Goal: Task Accomplishment & Management: Use online tool/utility

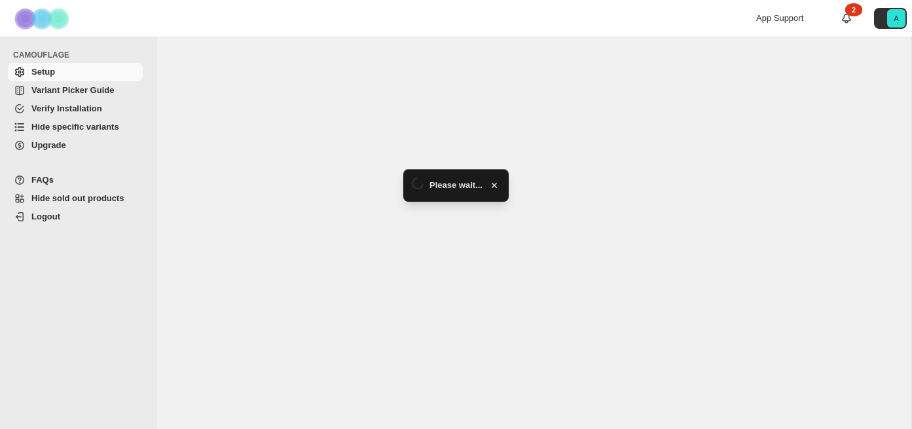
select select "*******"
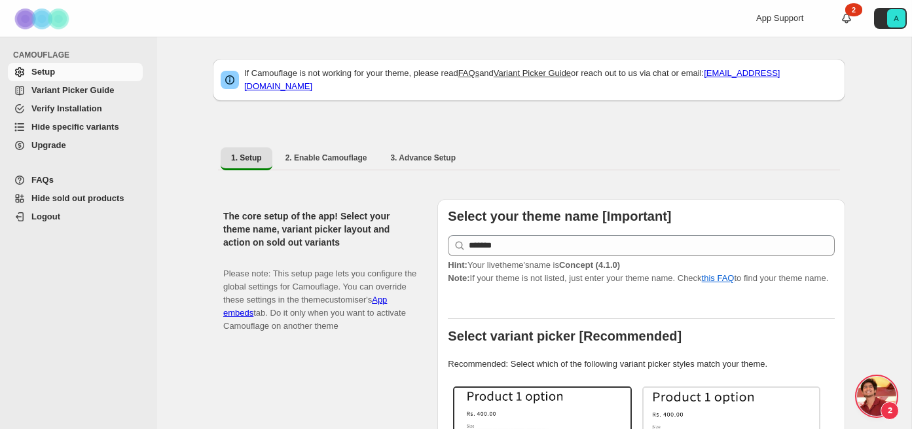
scroll to position [6964, 0]
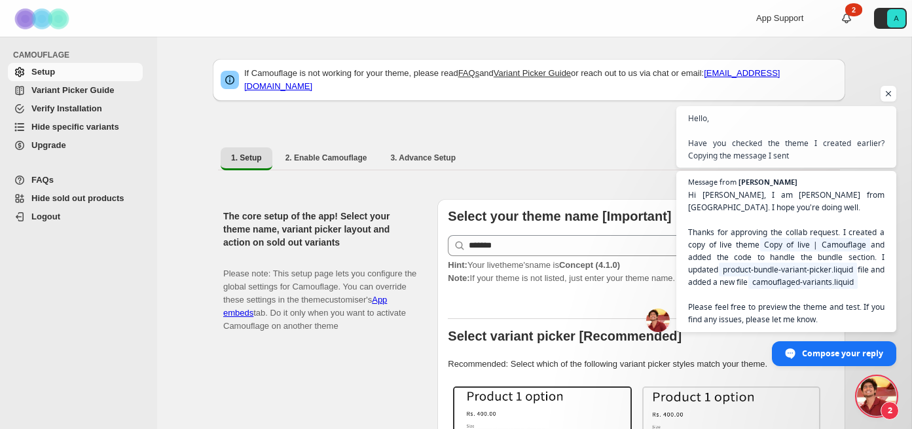
click at [104, 124] on span "Hide specific variants" at bounding box center [75, 127] width 88 height 10
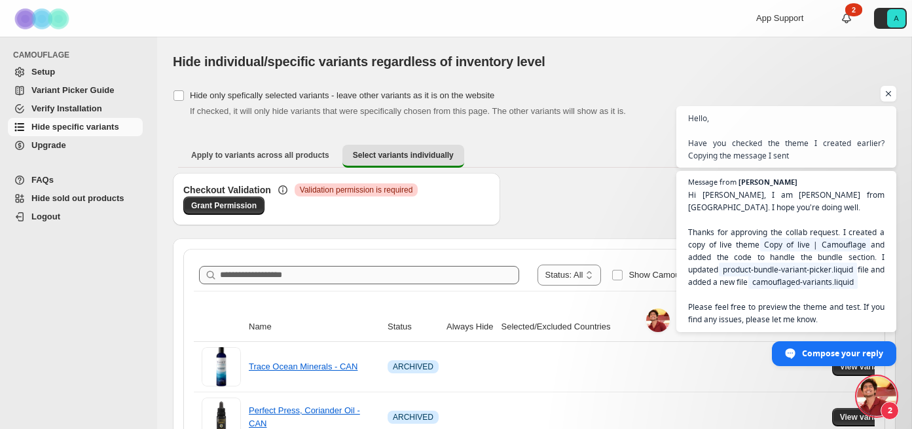
scroll to position [143, 0]
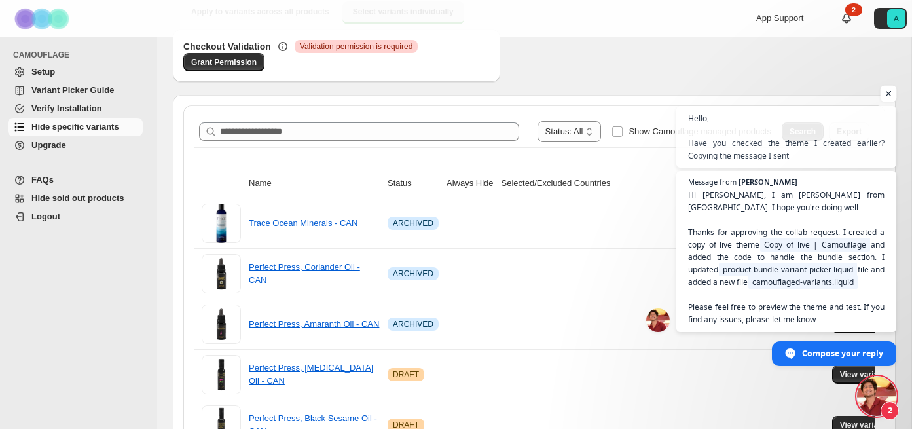
click at [885, 93] on span "Open chat" at bounding box center [888, 94] width 16 height 16
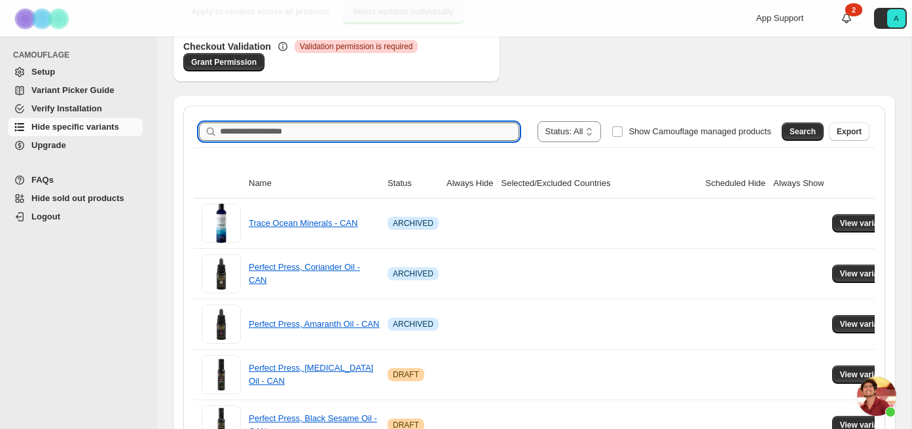
click at [328, 129] on input "Search product name" at bounding box center [369, 131] width 299 height 18
type input "*******"
click at [802, 133] on span "Search" at bounding box center [802, 131] width 26 height 10
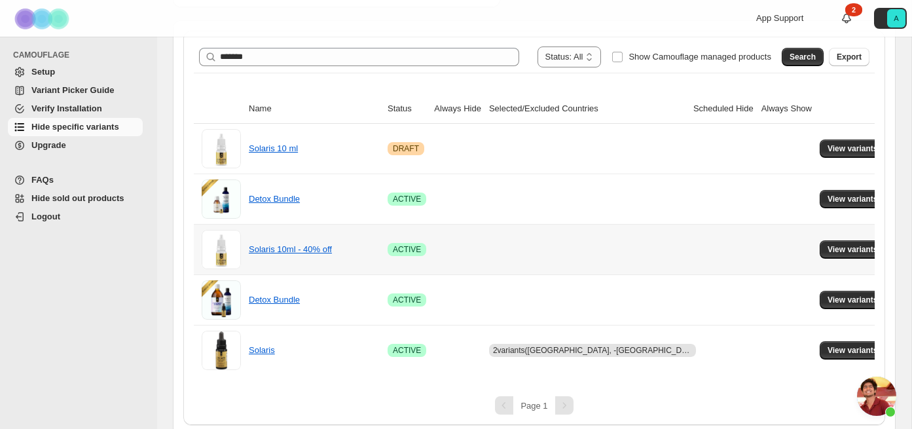
scroll to position [224, 0]
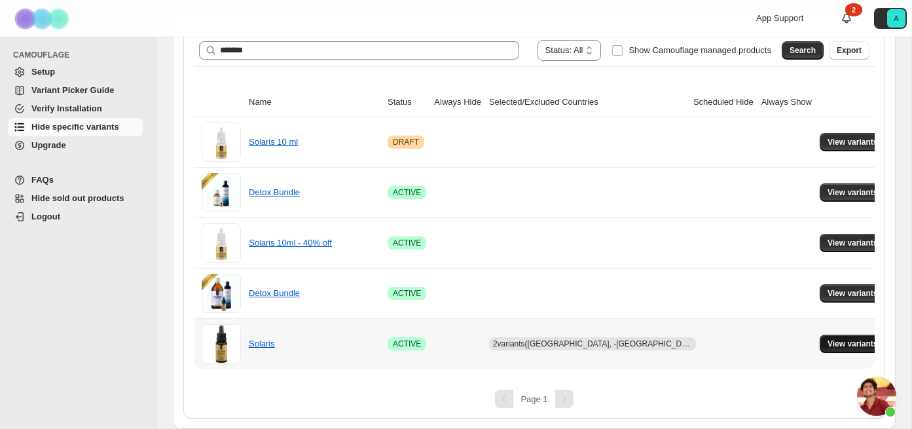
click at [837, 343] on span "View variants" at bounding box center [852, 343] width 50 height 10
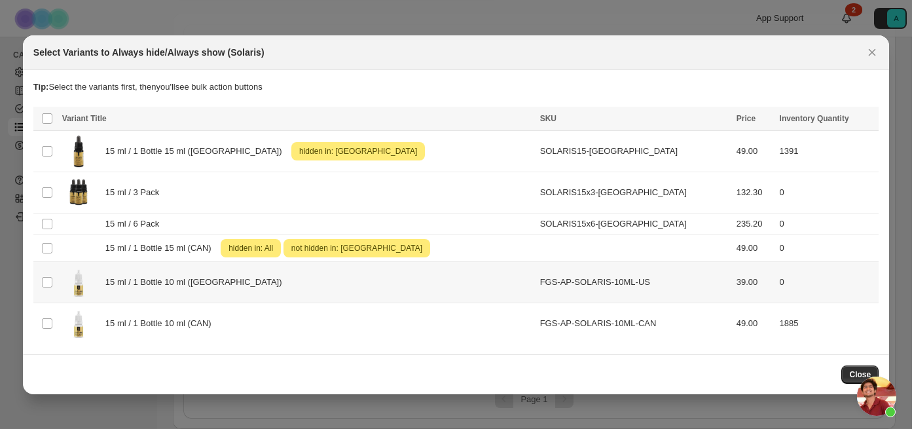
click at [164, 291] on div "15 ml / 1 Bottle 10 ml ([GEOGRAPHIC_DATA])" at bounding box center [297, 282] width 470 height 33
click at [783, 124] on span "Success ENT Hide from countries" at bounding box center [799, 119] width 100 height 13
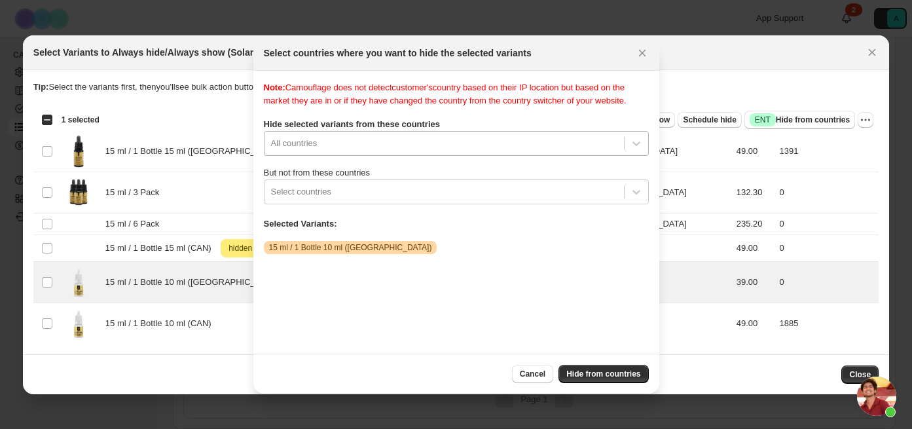
click at [387, 151] on div ":rr:" at bounding box center [444, 143] width 346 height 16
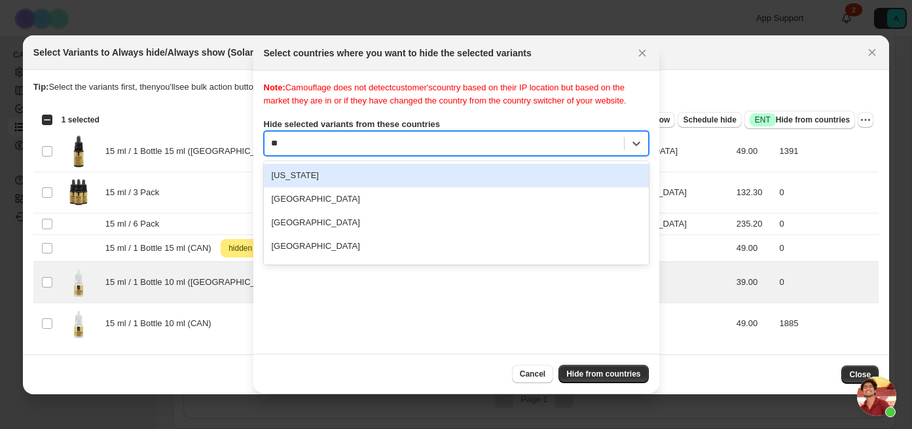
type input "***"
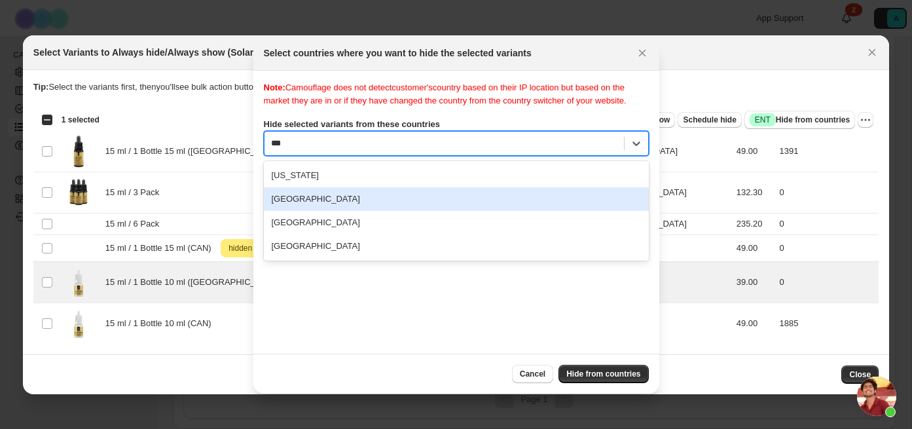
click at [357, 211] on div "[GEOGRAPHIC_DATA]" at bounding box center [456, 199] width 385 height 24
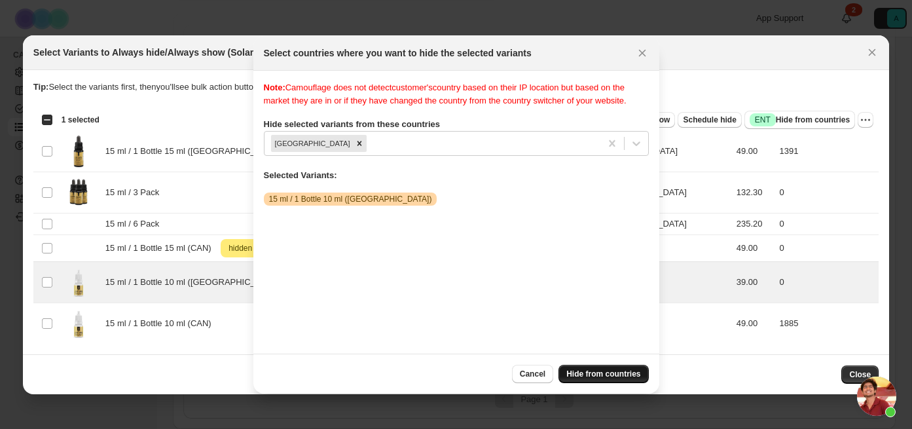
click at [591, 378] on span "Hide from countries" at bounding box center [603, 373] width 74 height 10
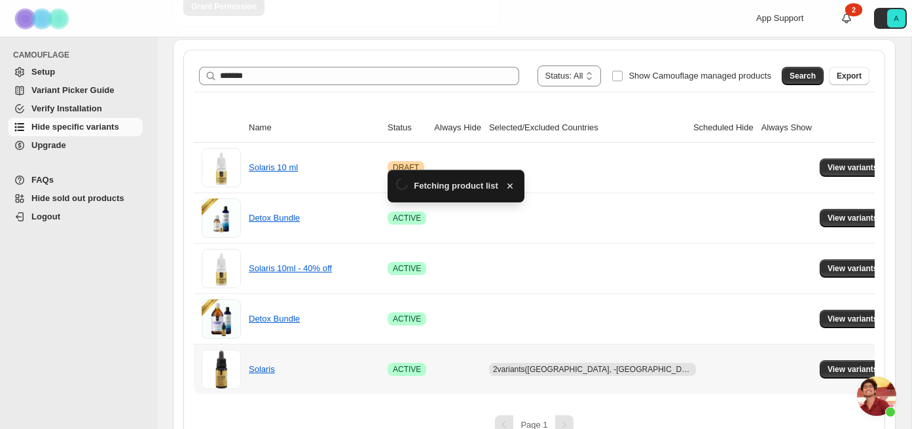
scroll to position [224, 0]
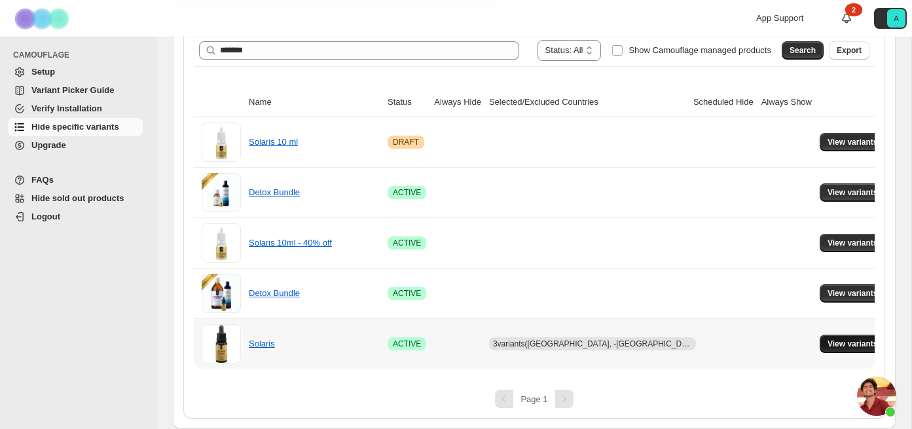
click at [827, 342] on span "View variants" at bounding box center [852, 343] width 50 height 10
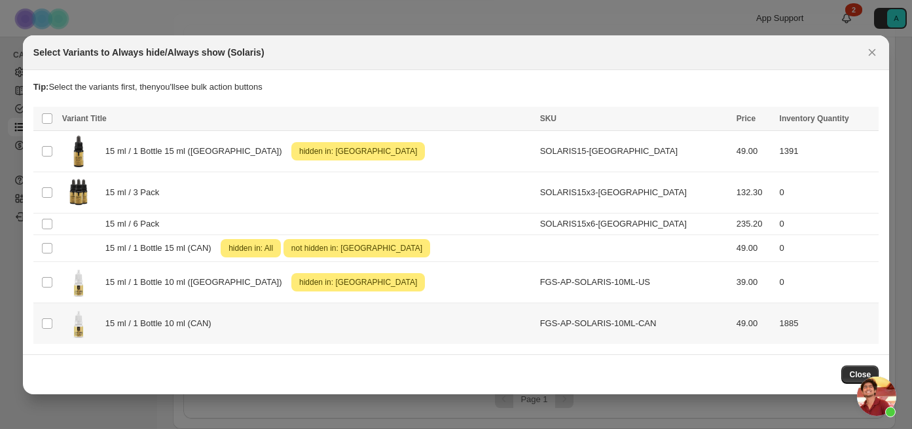
scroll to position [0, 0]
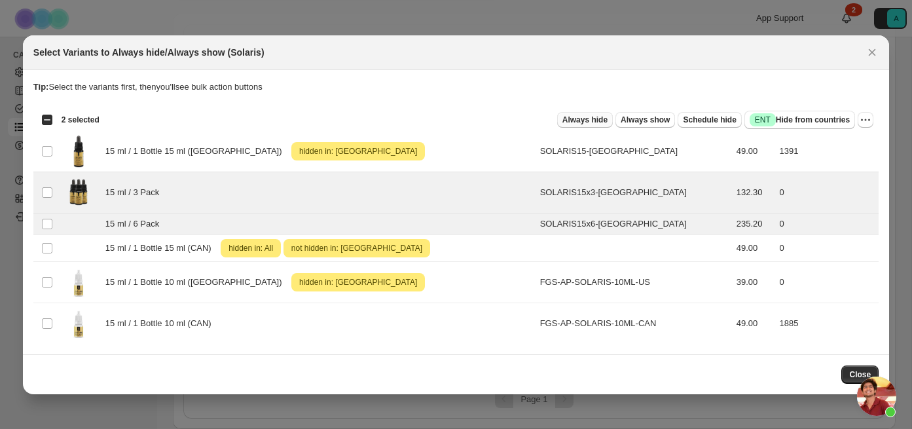
click at [585, 124] on span "Always hide" at bounding box center [584, 120] width 45 height 10
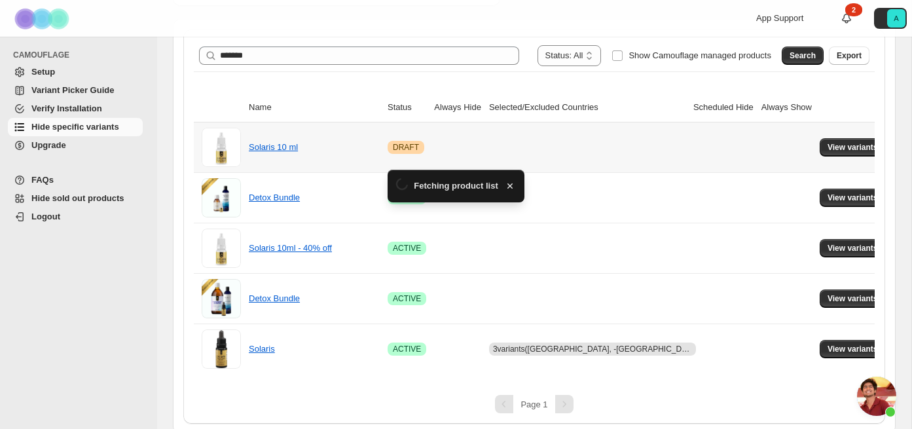
scroll to position [224, 0]
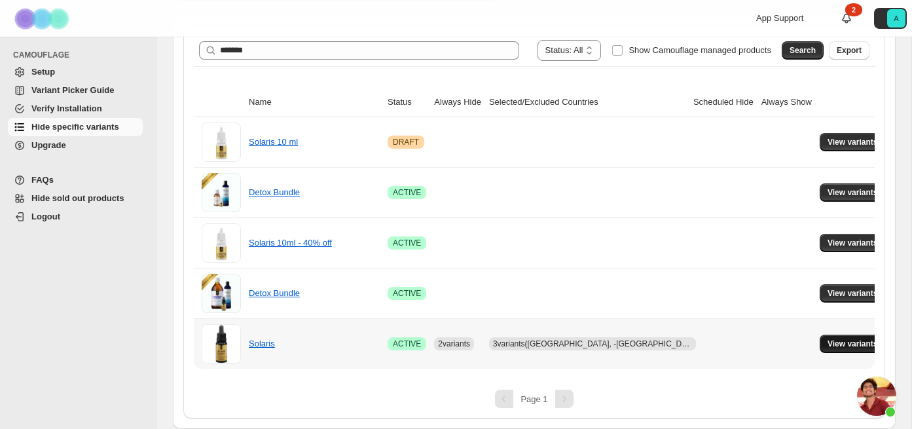
click at [841, 340] on span "View variants" at bounding box center [852, 343] width 50 height 10
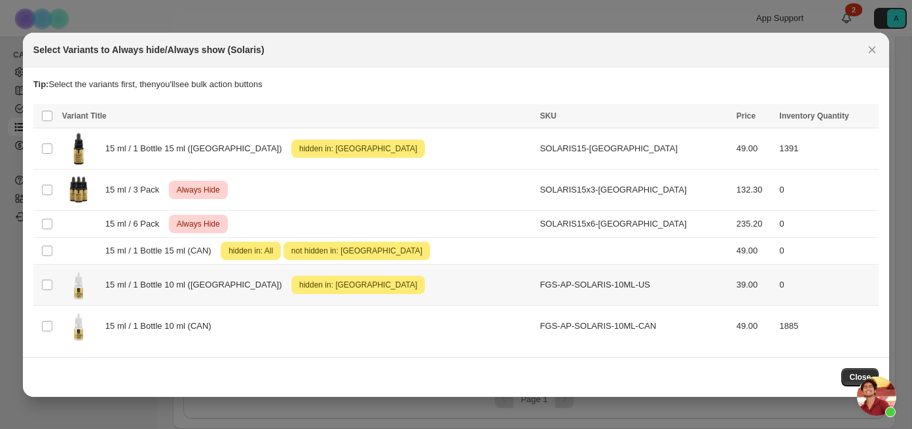
scroll to position [0, 0]
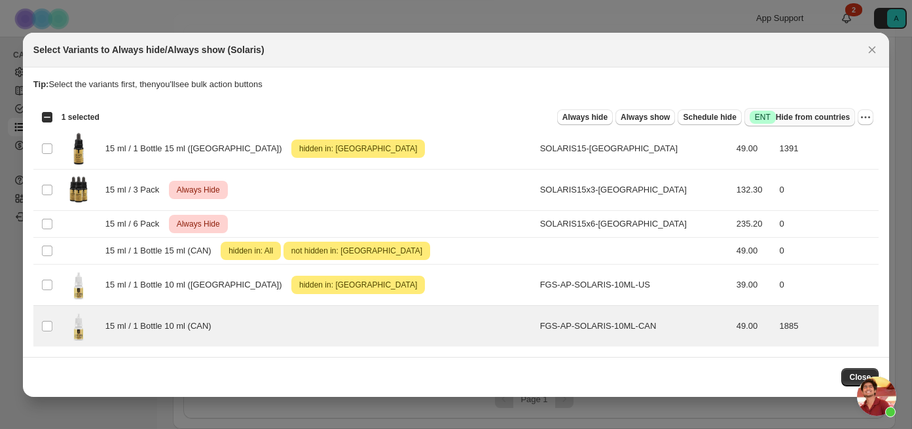
click at [790, 123] on button "Success ENT Hide from countries" at bounding box center [799, 117] width 111 height 18
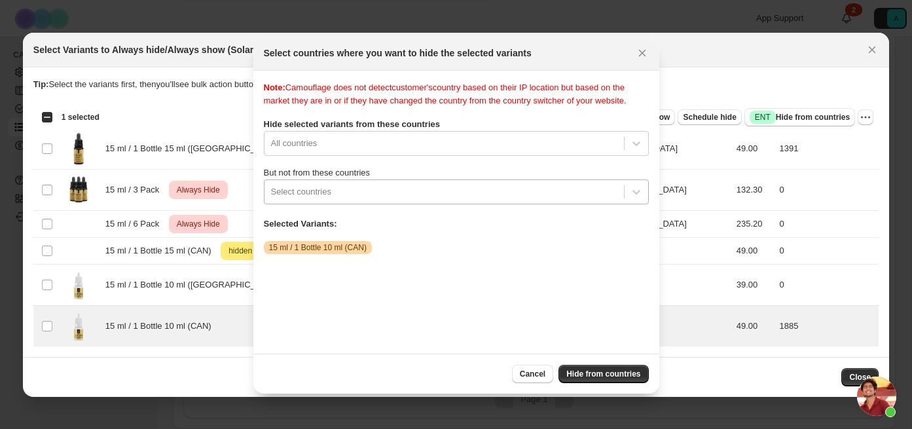
click at [412, 200] on div ":r2c:" at bounding box center [444, 192] width 346 height 16
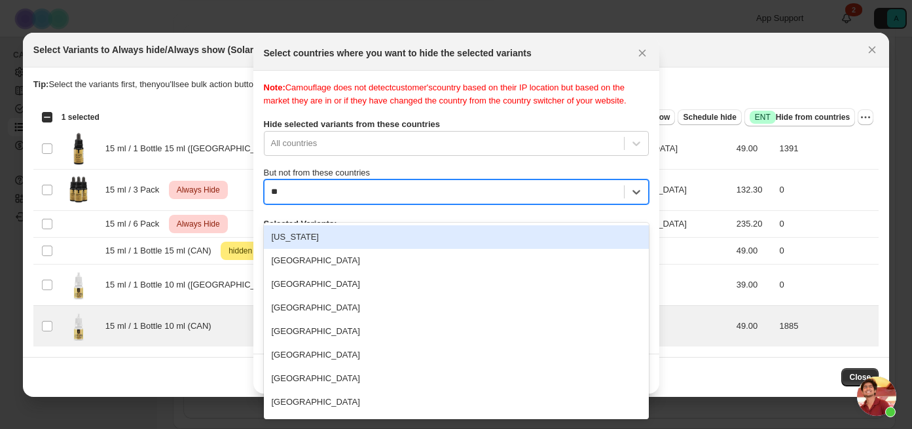
type input "***"
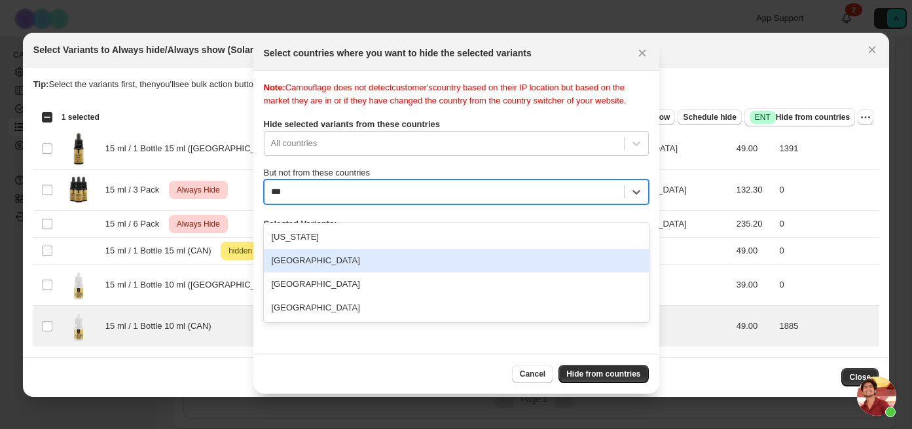
click at [398, 260] on div "[GEOGRAPHIC_DATA]" at bounding box center [456, 261] width 385 height 24
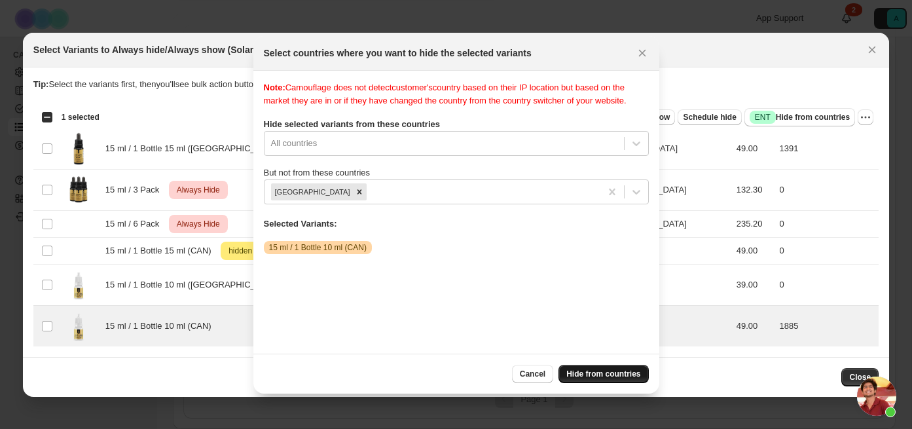
click at [603, 376] on span "Hide from countries" at bounding box center [603, 373] width 74 height 10
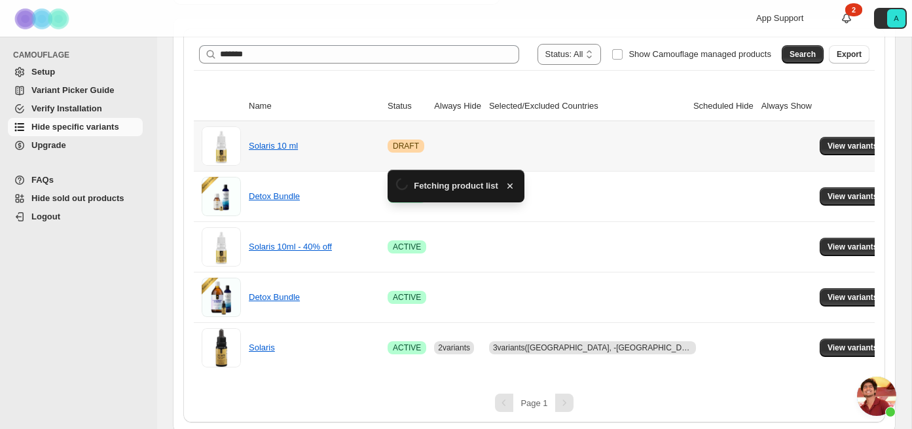
scroll to position [224, 0]
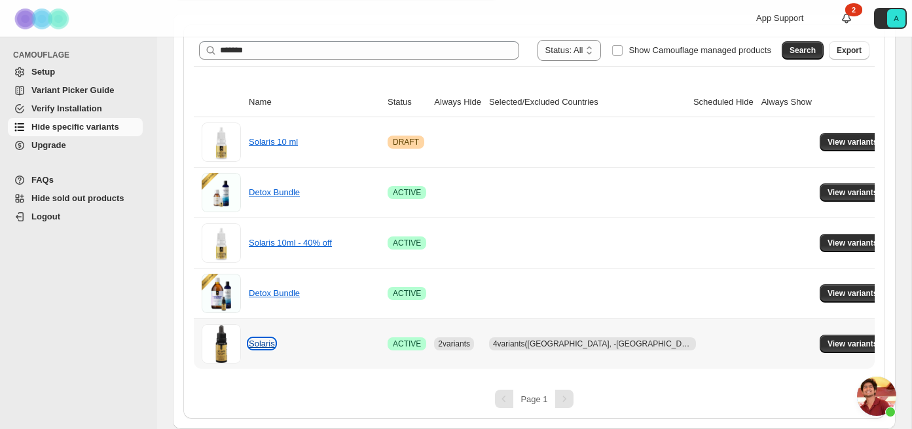
click at [269, 340] on link "Solaris" at bounding box center [262, 343] width 26 height 10
